Goal: Information Seeking & Learning: Learn about a topic

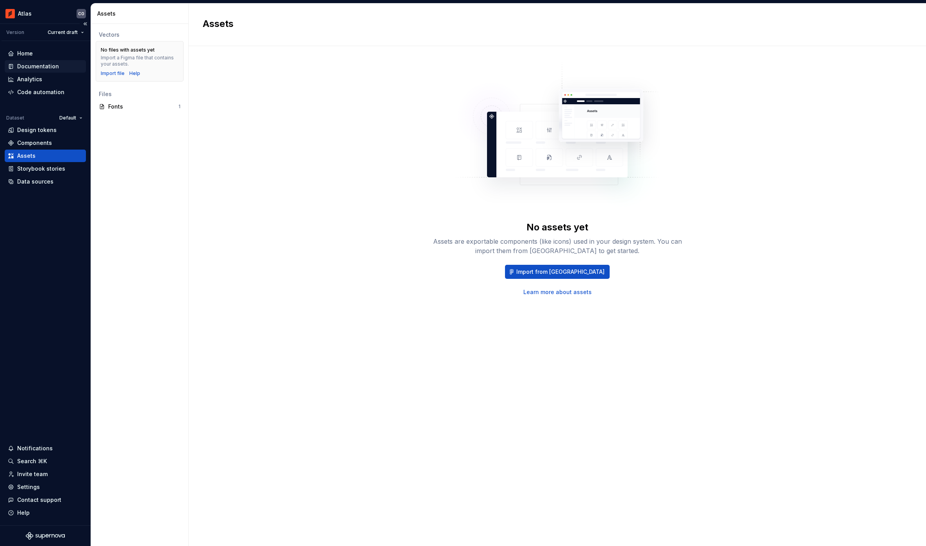
click at [48, 68] on div "Documentation" at bounding box center [38, 66] width 42 height 8
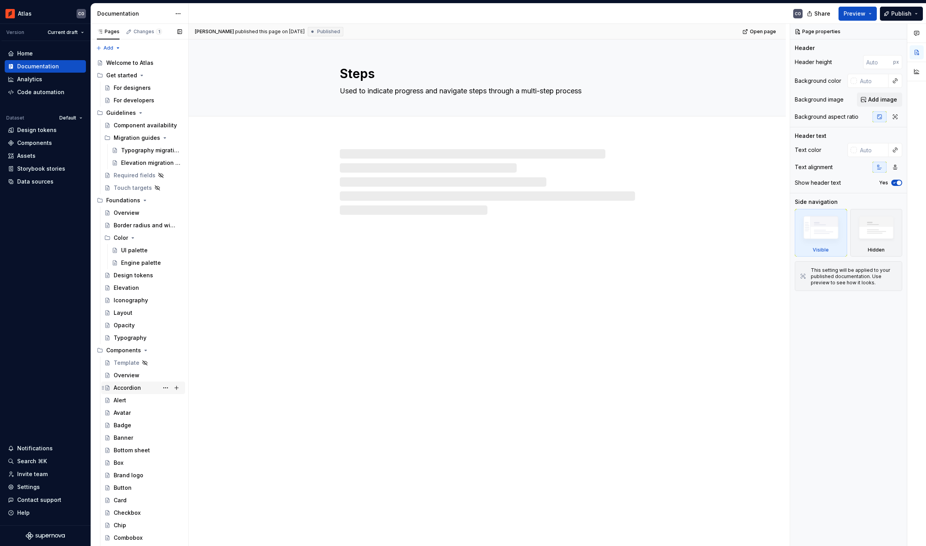
click at [141, 387] on div "Accordion" at bounding box center [148, 387] width 68 height 11
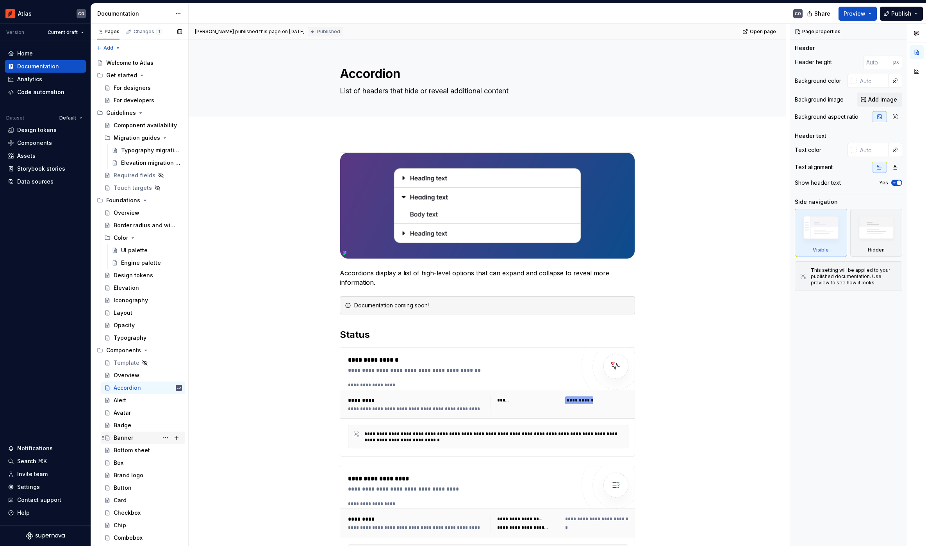
click at [131, 437] on div "Banner" at bounding box center [124, 438] width 20 height 8
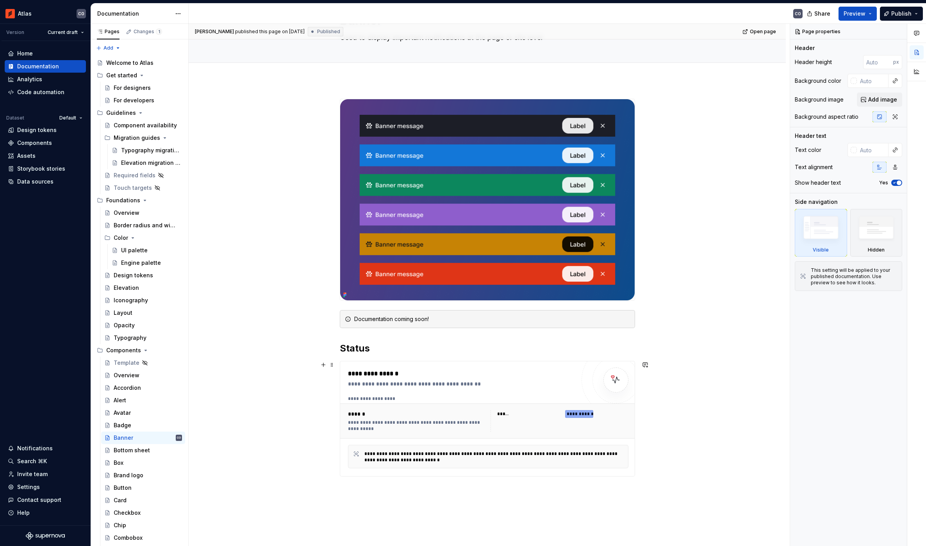
scroll to position [157, 0]
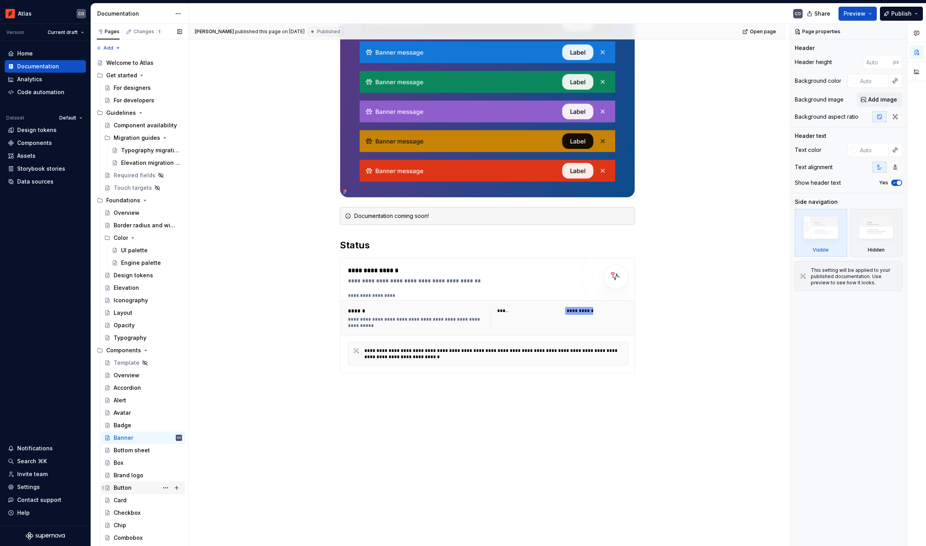
click at [130, 489] on div "Button" at bounding box center [123, 488] width 18 height 8
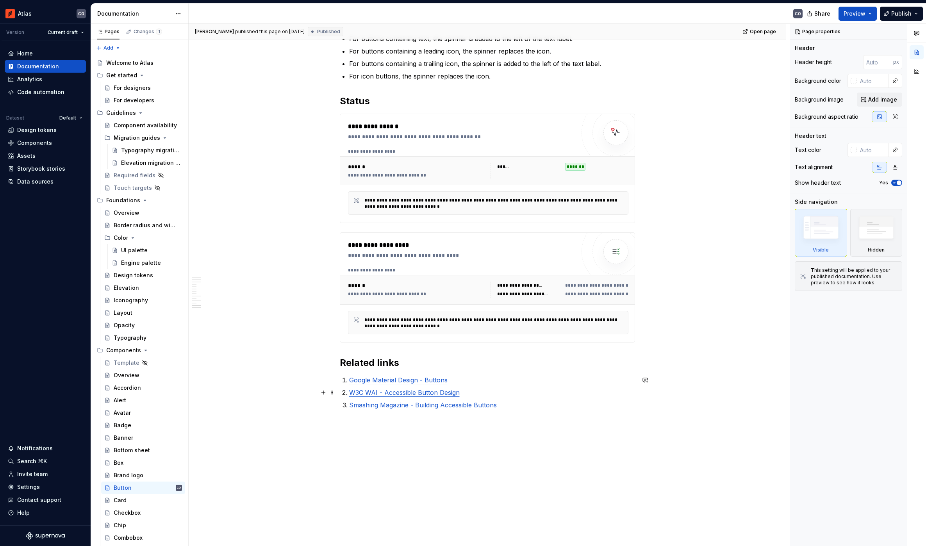
scroll to position [1562, 0]
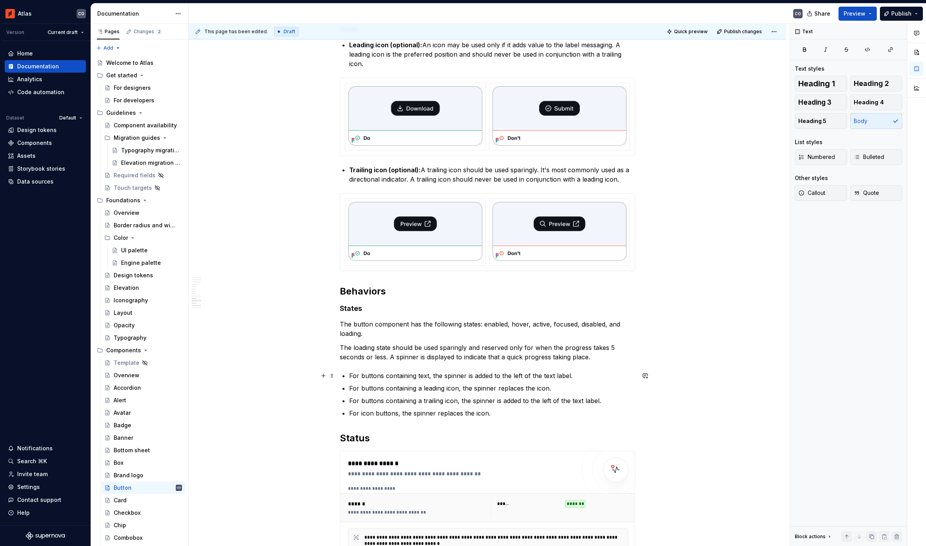
scroll to position [1224, 0]
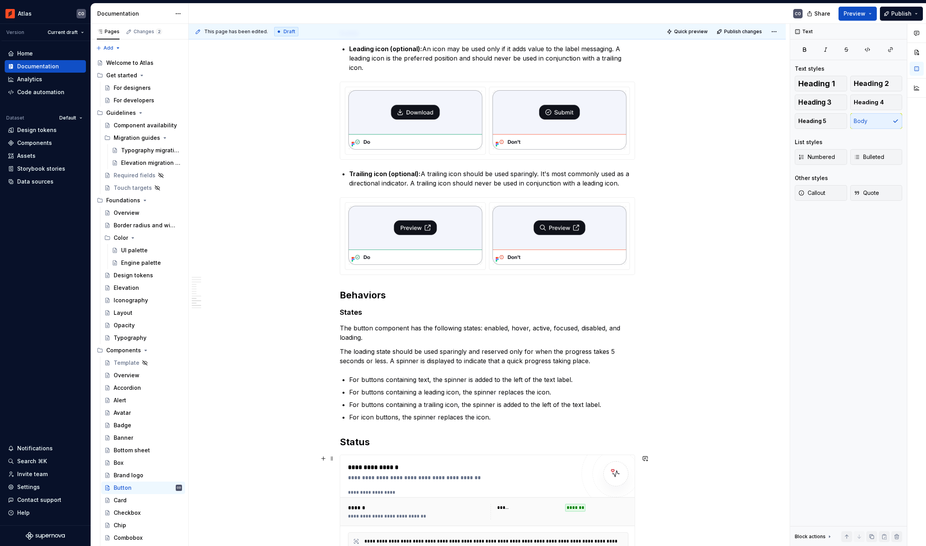
type textarea "*"
